Goal: Task Accomplishment & Management: Manage account settings

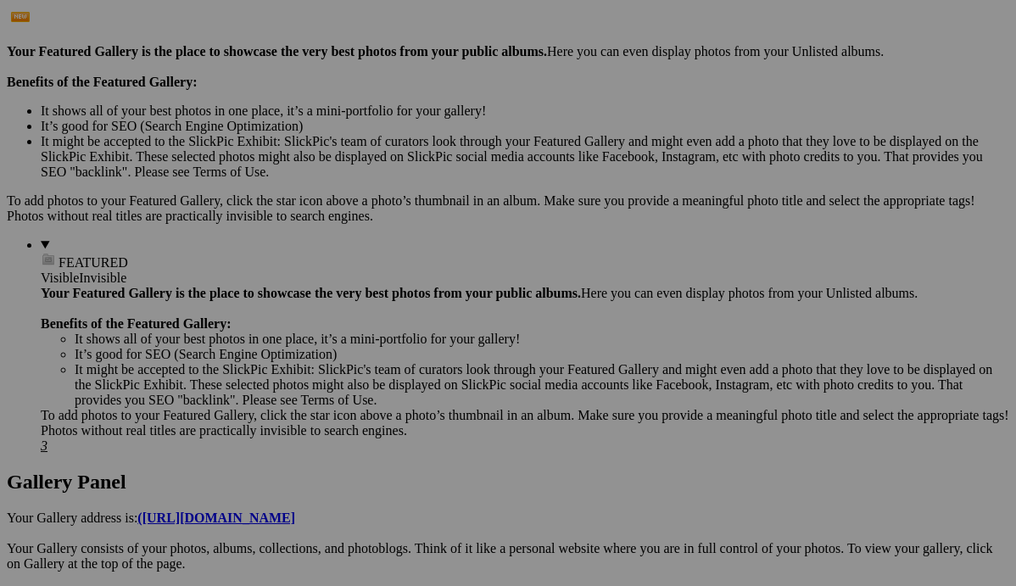
scroll to position [487, 0]
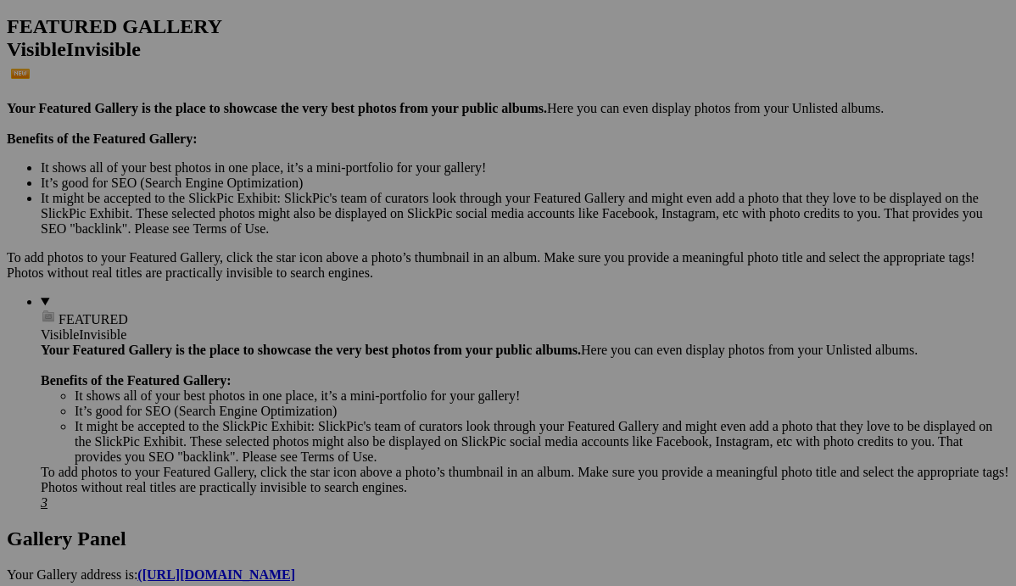
scroll to position [423, 0]
drag, startPoint x: 332, startPoint y: 419, endPoint x: 316, endPoint y: 447, distance: 31.9
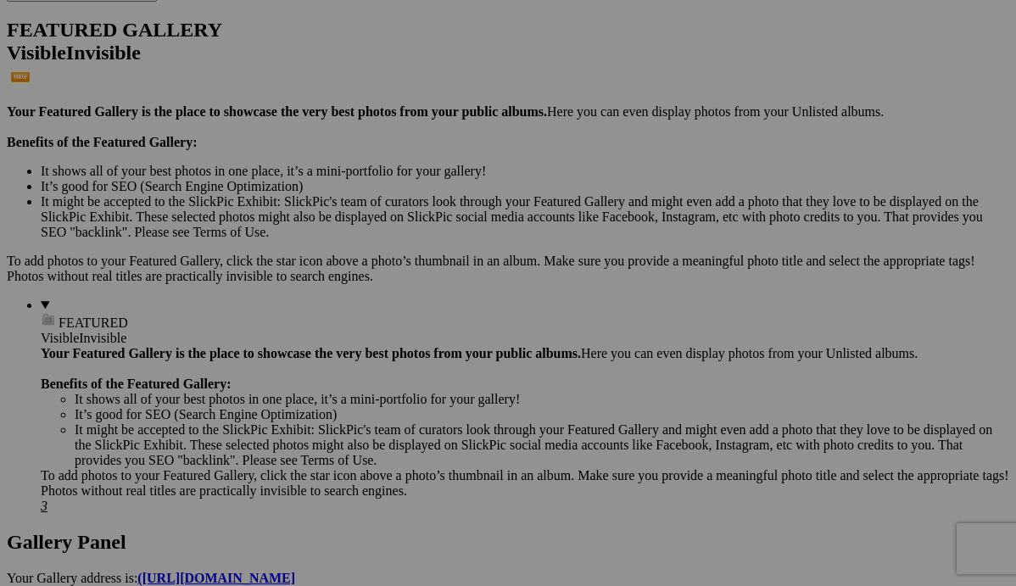
scroll to position [420, 0]
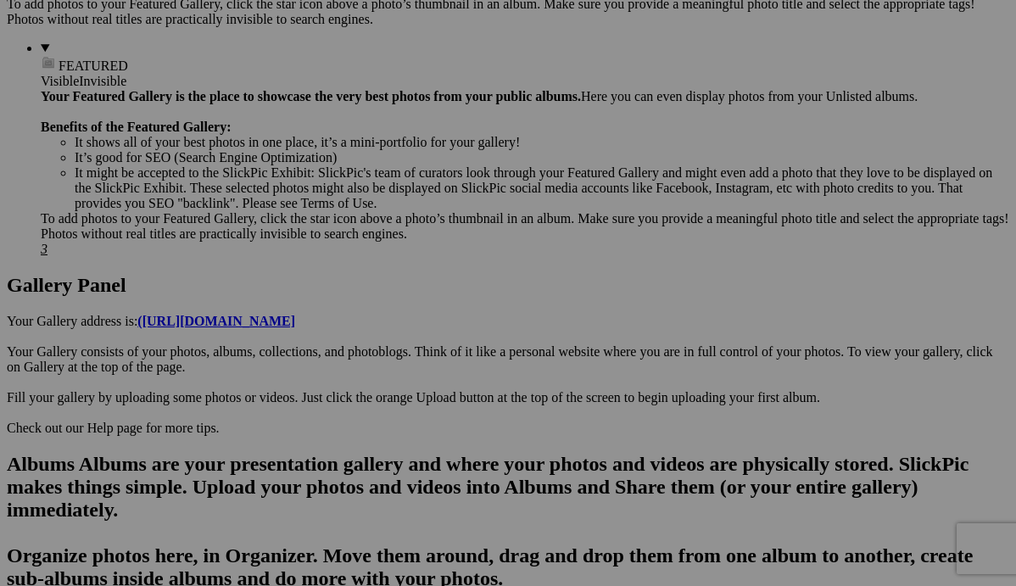
scroll to position [675, 0]
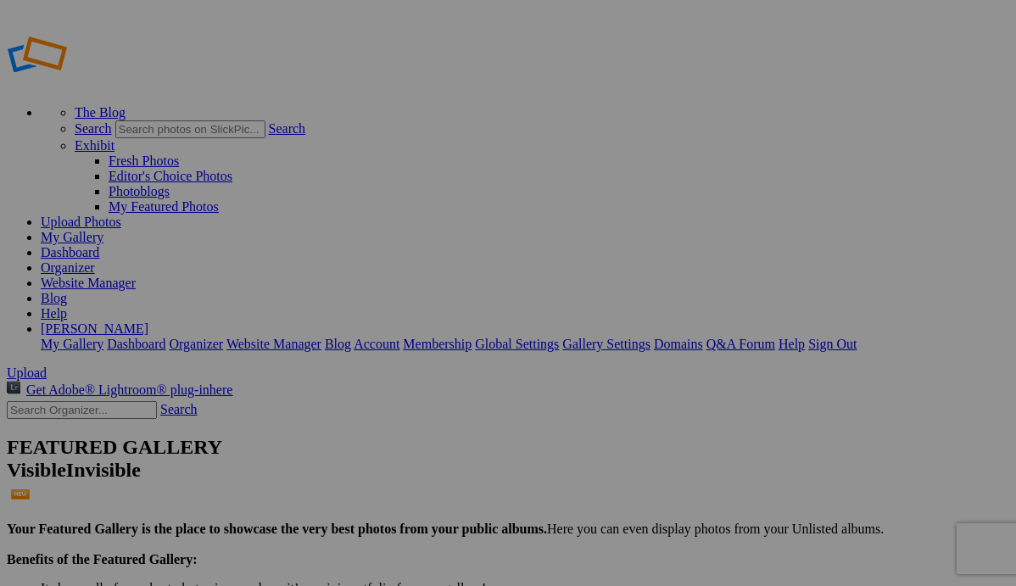
scroll to position [0, 0]
